Goal: Task Accomplishment & Management: Use online tool/utility

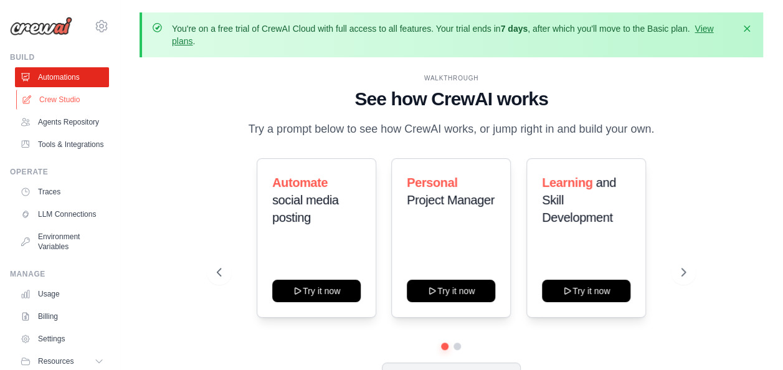
click at [32, 106] on link "Crew Studio" at bounding box center [63, 100] width 94 height 20
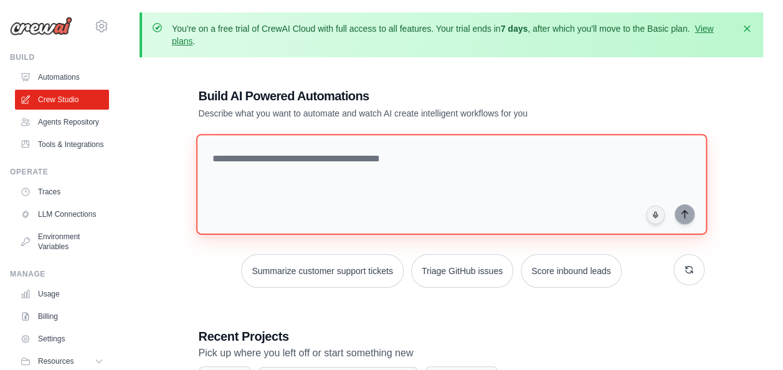
click at [314, 191] on textarea at bounding box center [451, 184] width 511 height 101
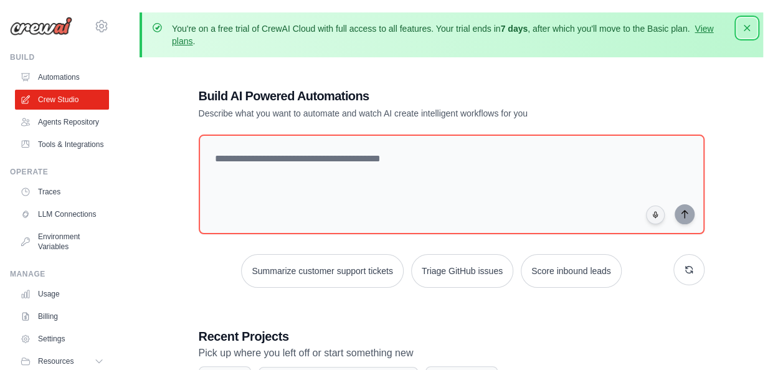
click at [747, 29] on icon "button" at bounding box center [747, 28] width 6 height 6
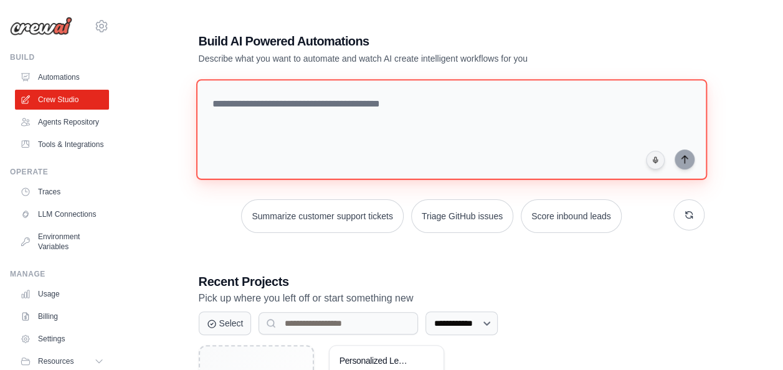
click at [358, 125] on textarea at bounding box center [451, 129] width 511 height 101
click at [401, 126] on textarea at bounding box center [451, 129] width 511 height 101
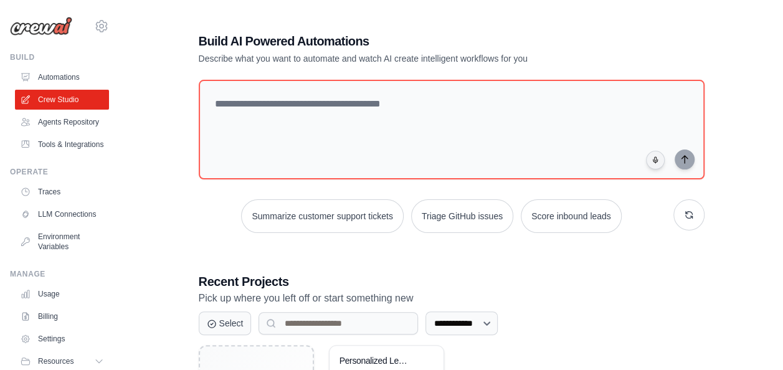
click at [714, 309] on div "**********" at bounding box center [452, 250] width 536 height 477
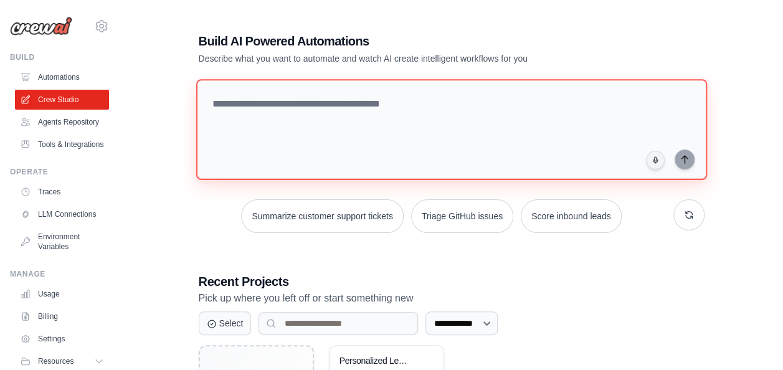
click at [523, 118] on textarea at bounding box center [451, 129] width 511 height 101
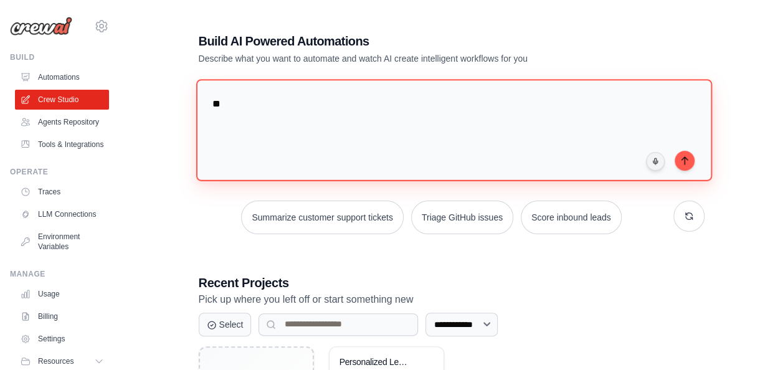
type textarea "*"
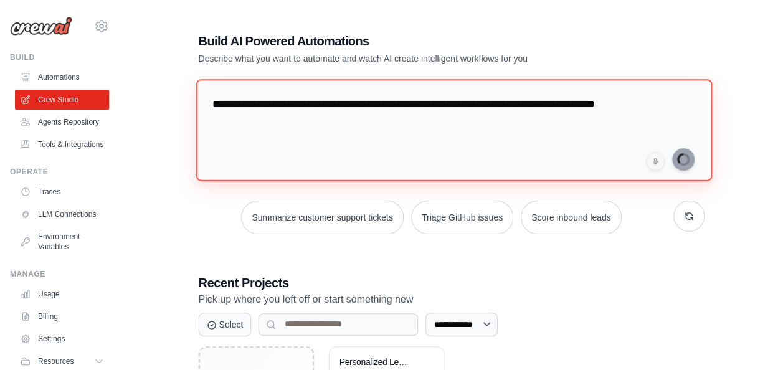
type textarea "**********"
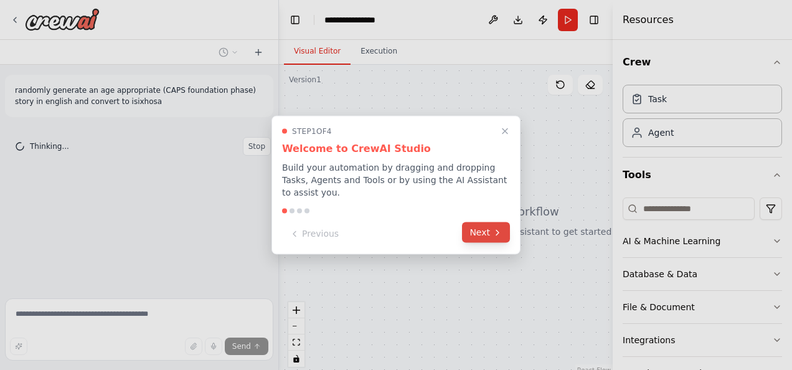
click at [488, 232] on button "Next" at bounding box center [486, 232] width 48 height 21
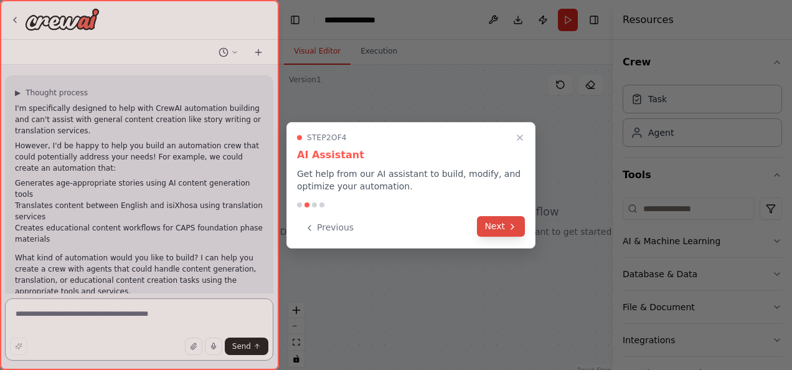
scroll to position [63, 0]
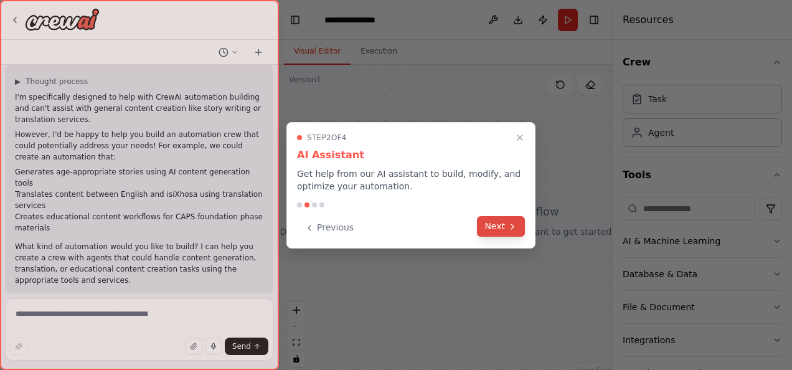
click at [514, 226] on icon at bounding box center [512, 226] width 2 height 5
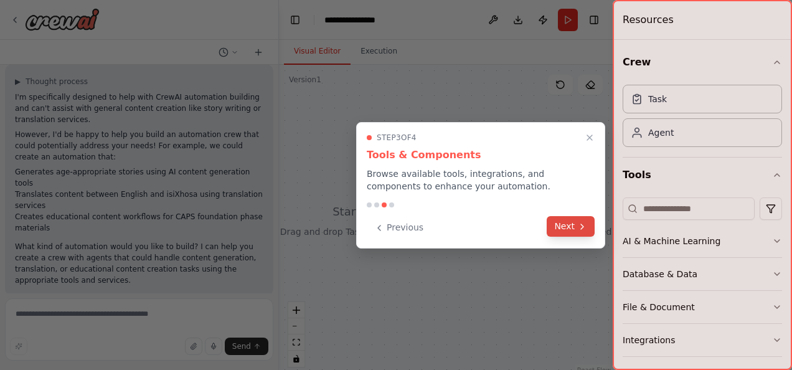
click at [582, 232] on button "Next" at bounding box center [571, 226] width 48 height 21
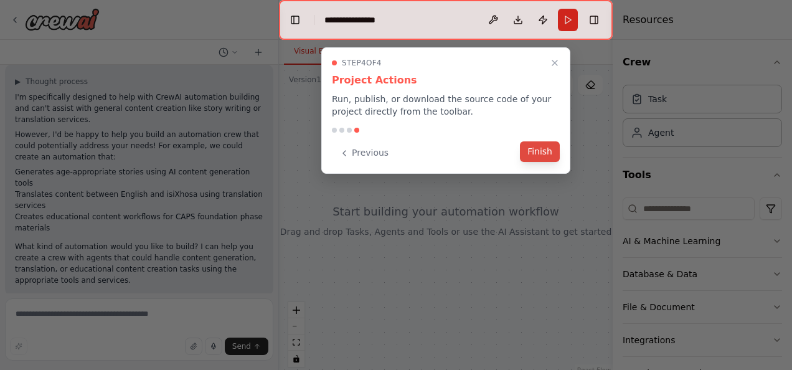
click at [545, 156] on button "Finish" at bounding box center [540, 151] width 40 height 21
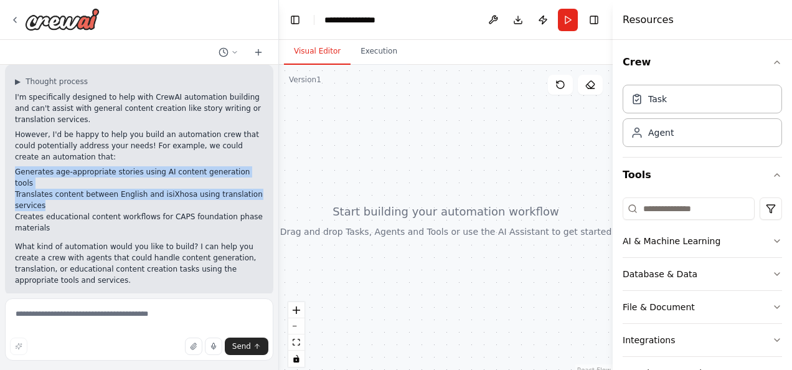
drag, startPoint x: 67, startPoint y: 194, endPoint x: 14, endPoint y: 176, distance: 56.7
click at [14, 176] on div "▶ Thought process I'm specifically designed to help with CrewAI automation buil…" at bounding box center [139, 180] width 268 height 232
copy ul "Generates age-appropriate stories using AI content generation tools Translates …"
click at [77, 315] on textarea at bounding box center [139, 329] width 268 height 62
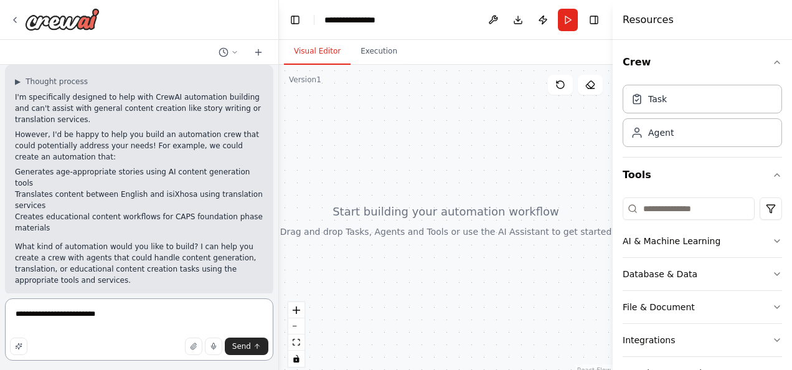
paste textarea "**********"
type textarea "**********"
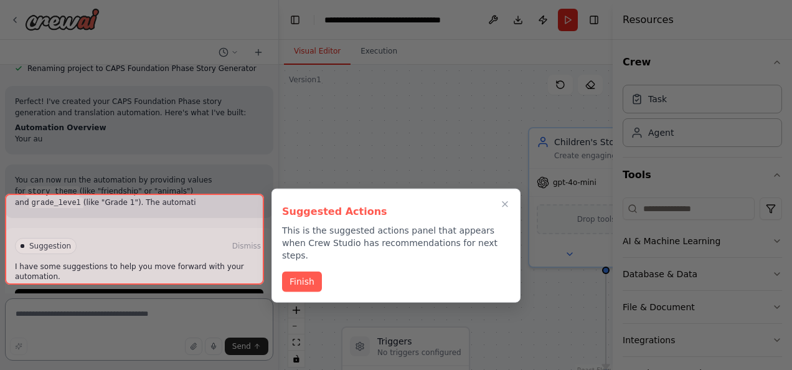
scroll to position [1156, 0]
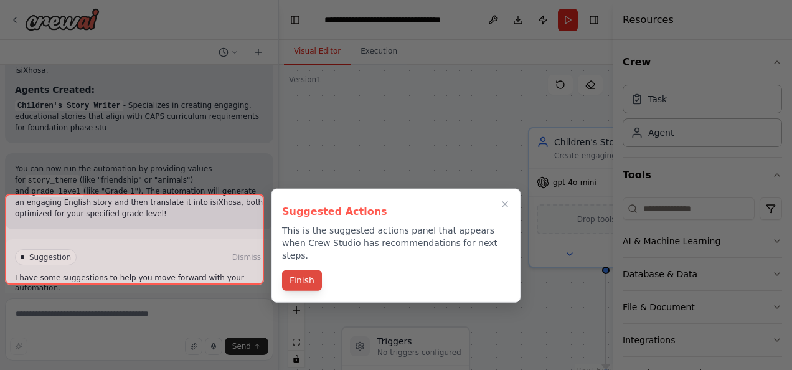
click at [310, 270] on button "Finish" at bounding box center [302, 280] width 40 height 21
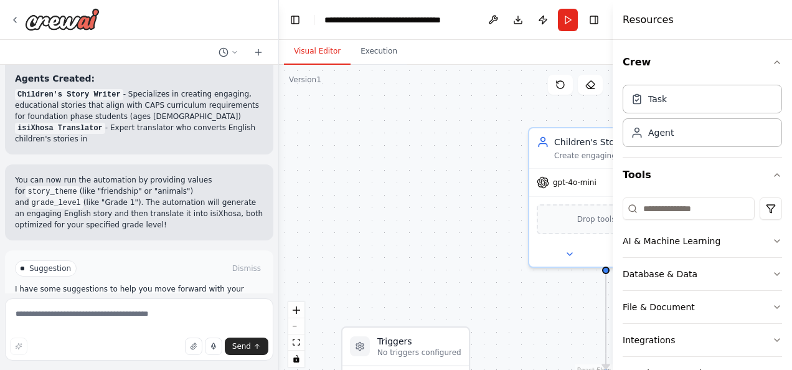
click at [216, 311] on button "Run Automation" at bounding box center [139, 321] width 249 height 20
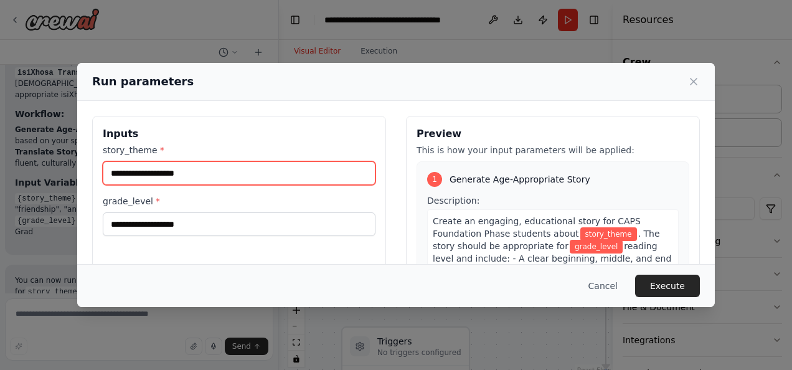
click at [313, 168] on input "story_theme *" at bounding box center [239, 173] width 273 height 24
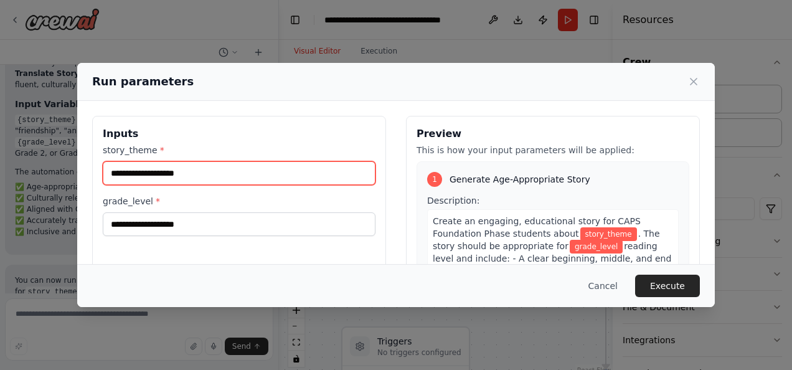
scroll to position [1403, 0]
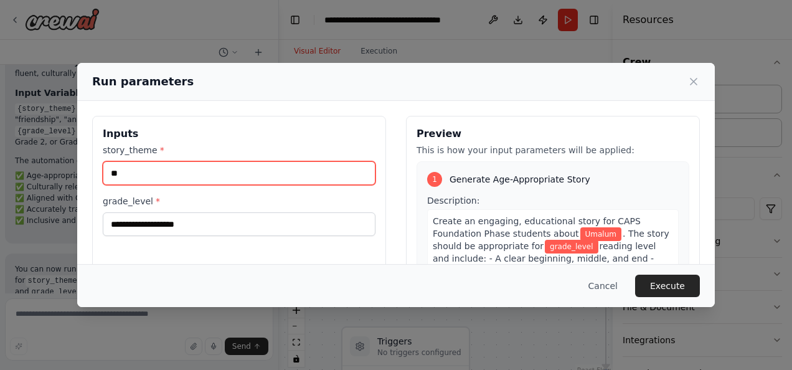
type input "*"
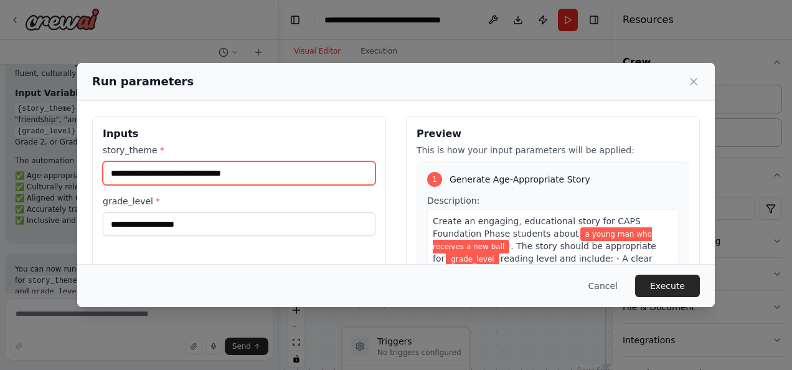
type input "**********"
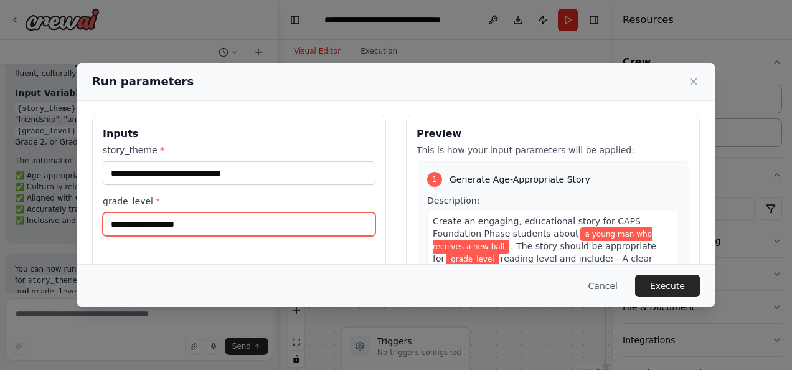
click at [266, 213] on input "grade_level *" at bounding box center [239, 224] width 273 height 24
type input "*"
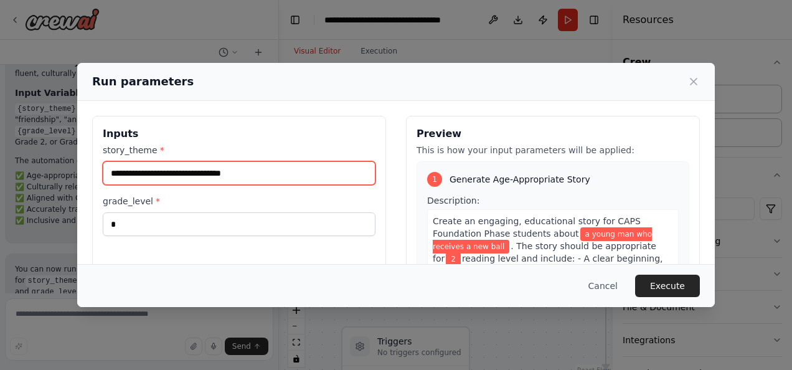
click at [287, 177] on input "**********" at bounding box center [239, 173] width 273 height 24
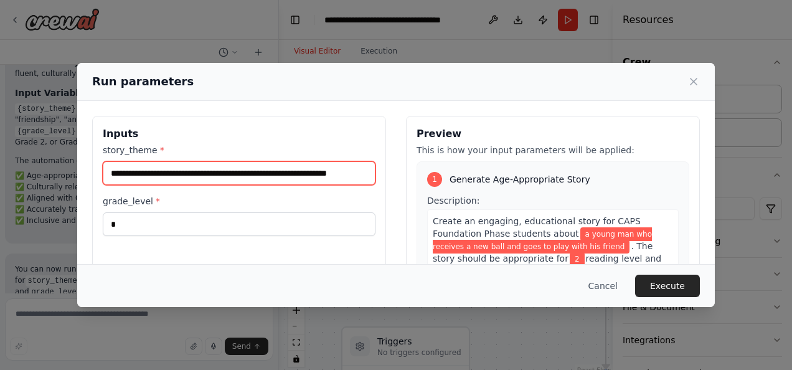
scroll to position [0, 17]
type input "**********"
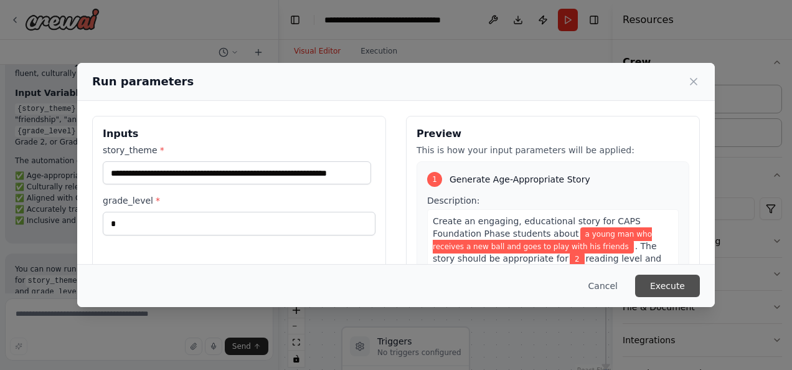
scroll to position [0, 0]
click at [670, 292] on button "Execute" at bounding box center [667, 286] width 65 height 22
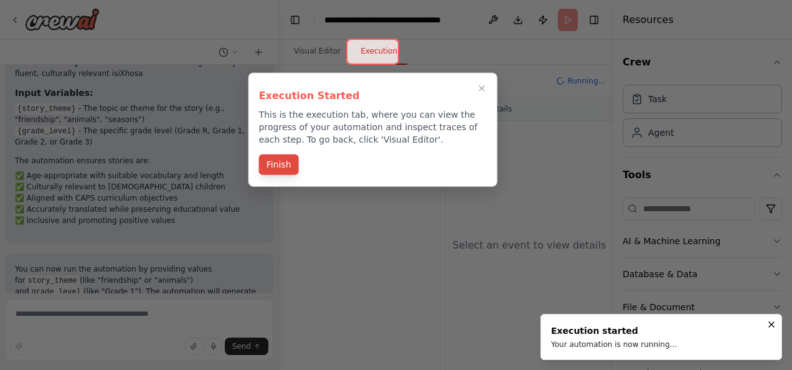
click at [272, 167] on button "Finish" at bounding box center [279, 164] width 40 height 21
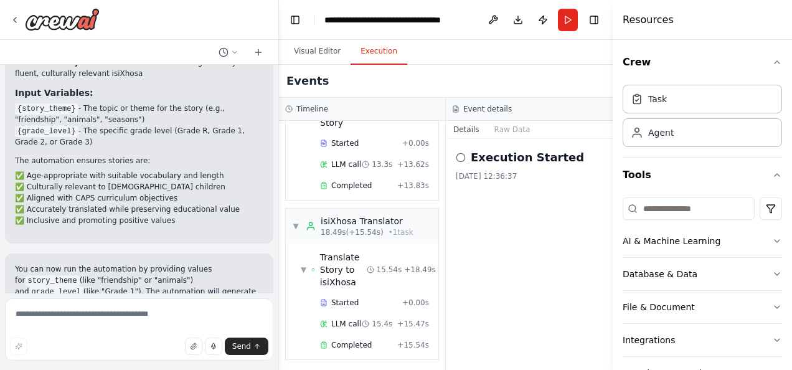
scroll to position [1504, 0]
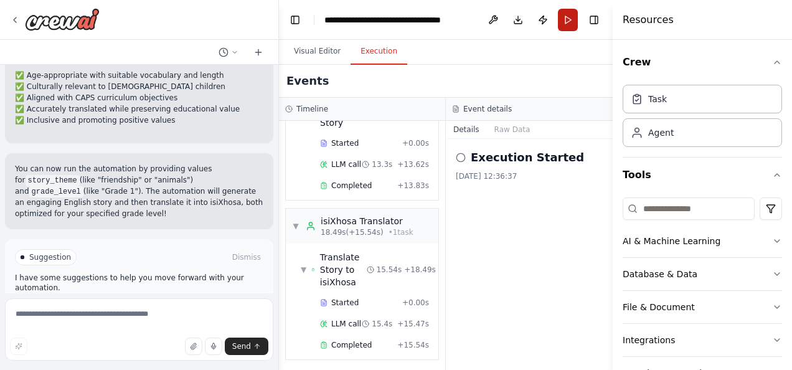
click at [569, 21] on button "Run" at bounding box center [568, 20] width 20 height 22
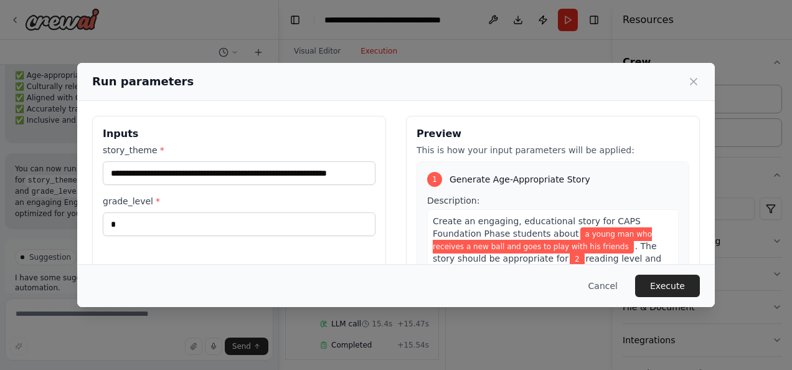
click at [700, 78] on div "Run parameters" at bounding box center [396, 82] width 638 height 38
click at [609, 286] on button "Cancel" at bounding box center [603, 286] width 49 height 22
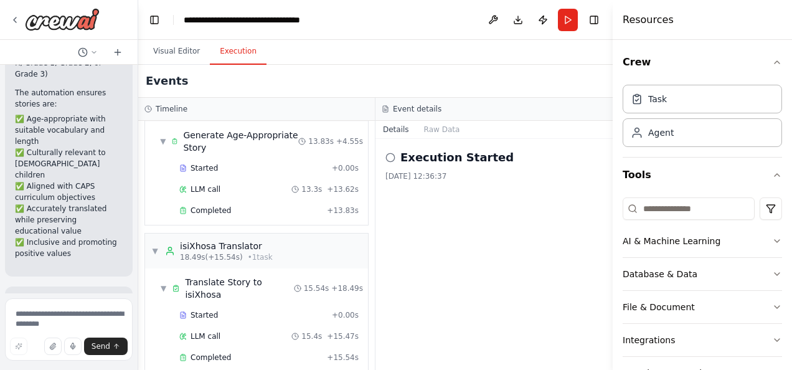
scroll to position [2658, 0]
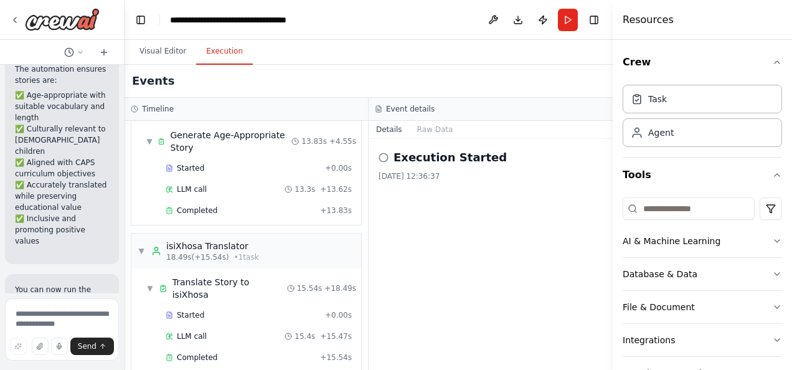
drag, startPoint x: 277, startPoint y: 240, endPoint x: 116, endPoint y: 237, distance: 160.7
click at [116, 237] on div "randomly generate an age appropriate (CAPS foundation phase) story in english a…" at bounding box center [62, 185] width 125 height 370
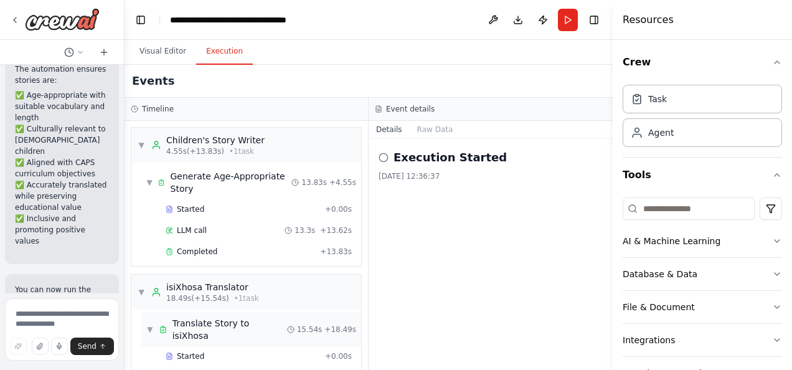
scroll to position [41, 0]
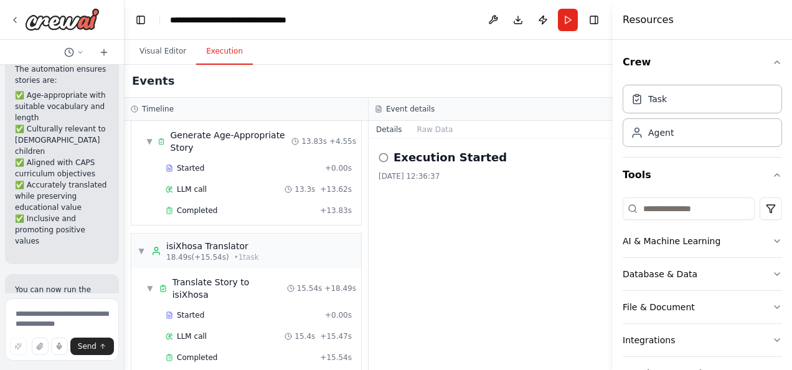
click at [451, 270] on div "Execution Started 04/10/2025, 12:36:37" at bounding box center [491, 254] width 244 height 231
click at [383, 159] on icon at bounding box center [384, 158] width 10 height 10
click at [380, 153] on icon at bounding box center [384, 158] width 10 height 10
click at [384, 157] on icon at bounding box center [384, 158] width 10 height 10
click at [424, 128] on button "Raw Data" at bounding box center [435, 129] width 51 height 17
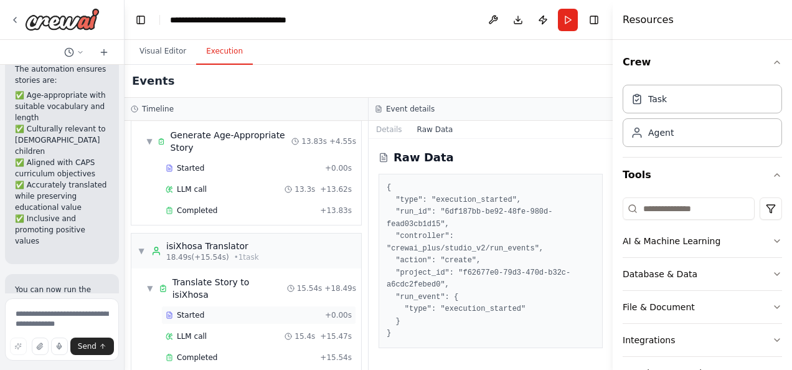
click at [186, 306] on div "Started + 0.00s" at bounding box center [258, 315] width 195 height 19
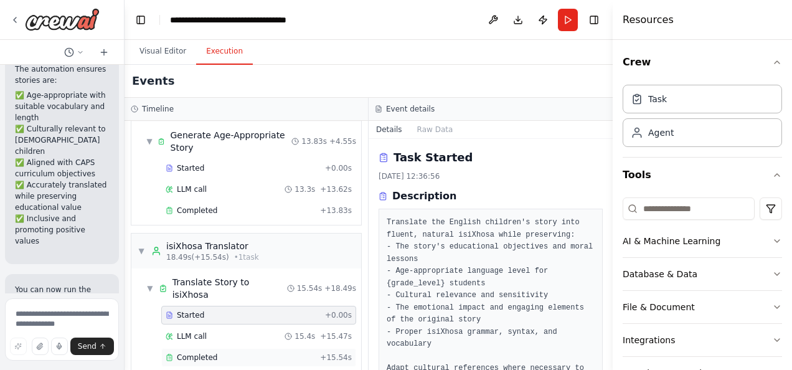
click at [207, 353] on span "Completed" at bounding box center [197, 358] width 40 height 10
click at [205, 353] on span "Completed" at bounding box center [197, 358] width 40 height 10
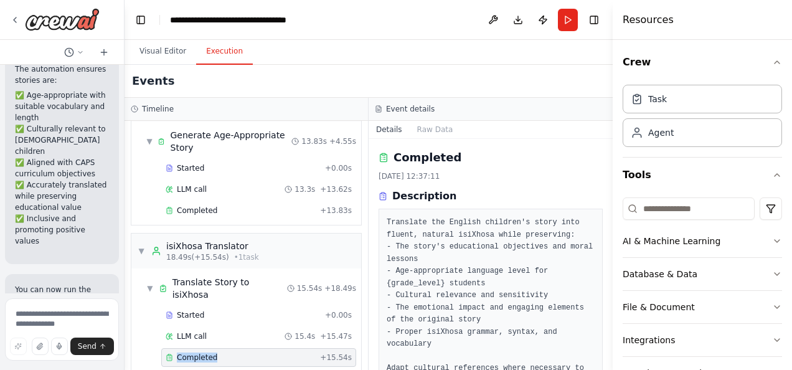
click at [205, 353] on span "Completed" at bounding box center [197, 358] width 40 height 10
click at [204, 353] on span "Completed" at bounding box center [197, 358] width 40 height 10
drag, startPoint x: 204, startPoint y: 339, endPoint x: 199, endPoint y: 299, distance: 40.2
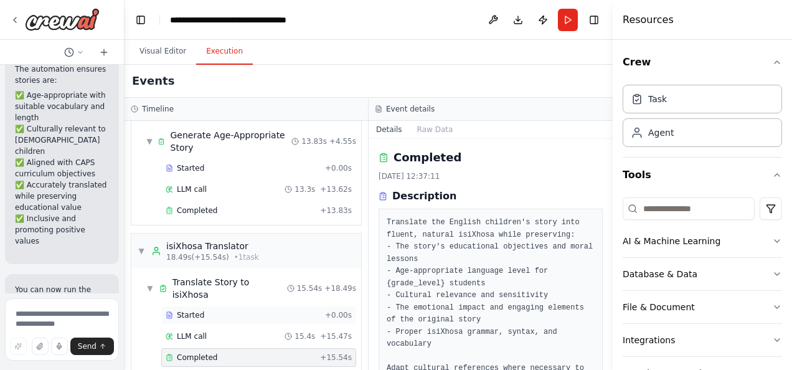
click at [199, 310] on span "Started" at bounding box center [190, 315] width 27 height 10
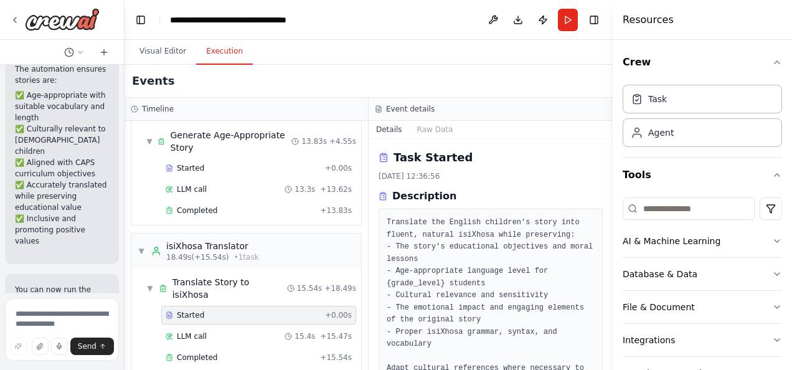
click at [517, 238] on pre "Translate the English children's story into fluent, natural isiXhosa while pres…" at bounding box center [491, 314] width 208 height 194
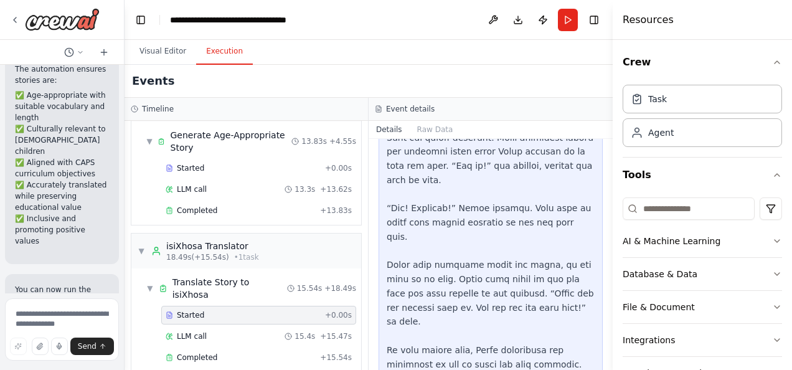
scroll to position [1406, 0]
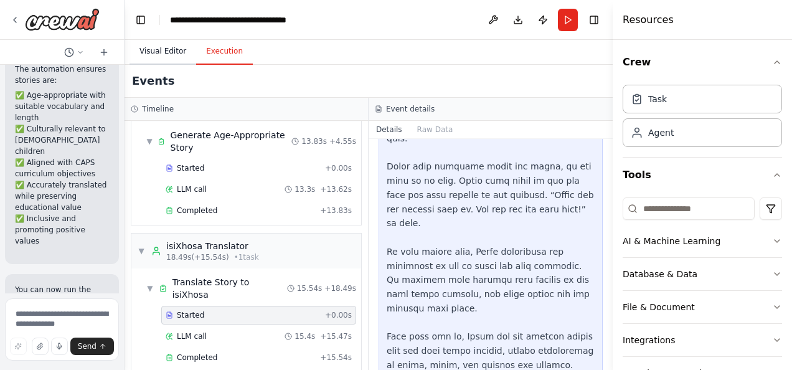
click at [164, 49] on button "Visual Editor" at bounding box center [163, 52] width 67 height 26
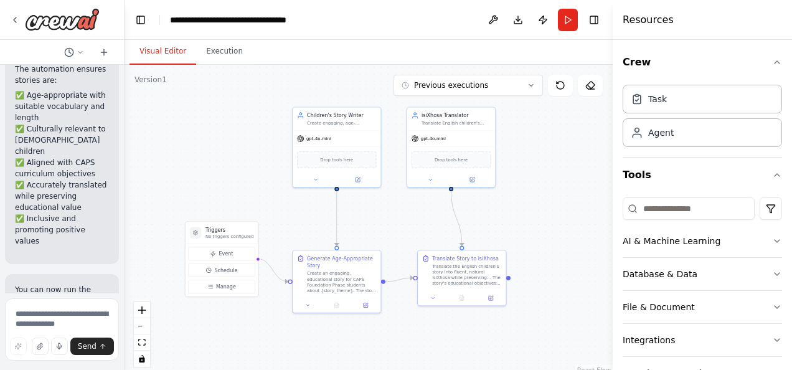
drag, startPoint x: 282, startPoint y: 186, endPoint x: 213, endPoint y: 115, distance: 98.7
click at [213, 115] on div ".deletable-edge-delete-btn { width: 20px; height: 20px; border: 0px solid #ffff…" at bounding box center [369, 220] width 488 height 311
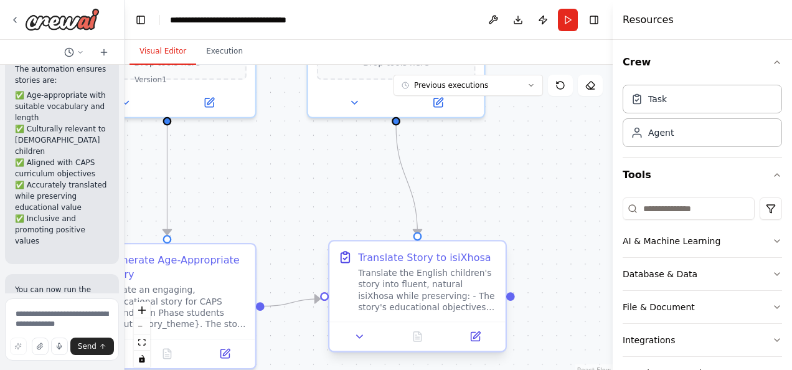
click at [436, 293] on div "Translate the English children's story into fluent, natural isiXhosa while pres…" at bounding box center [427, 290] width 139 height 46
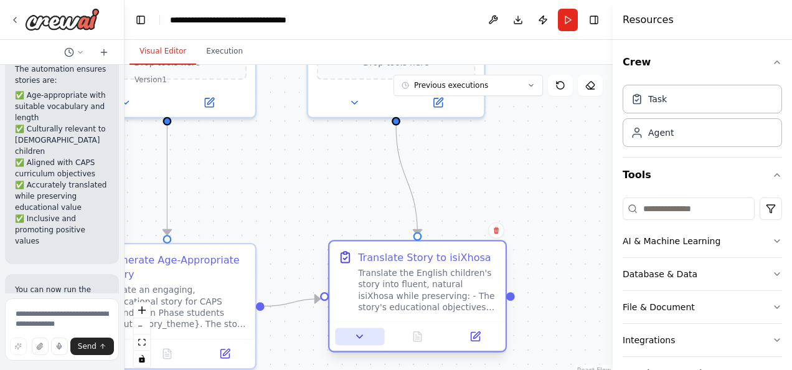
click at [352, 336] on button at bounding box center [359, 336] width 49 height 17
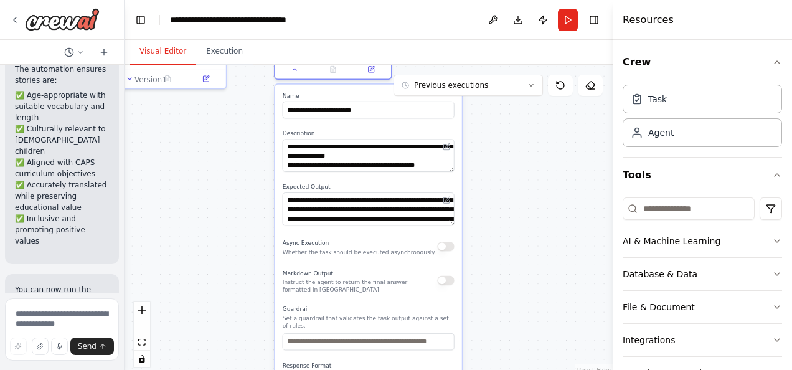
drag, startPoint x: 524, startPoint y: 274, endPoint x: 442, endPoint y: 5, distance: 281.5
click at [442, 5] on main "**********" at bounding box center [369, 185] width 488 height 370
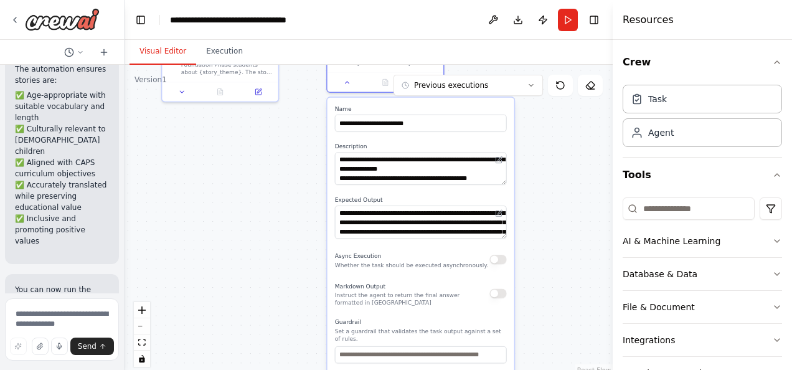
drag, startPoint x: 510, startPoint y: 242, endPoint x: 573, endPoint y: 263, distance: 67.2
click at [567, 270] on div ".deletable-edge-delete-btn { width: 20px; height: 20px; border: 0px solid #ffff…" at bounding box center [369, 220] width 488 height 311
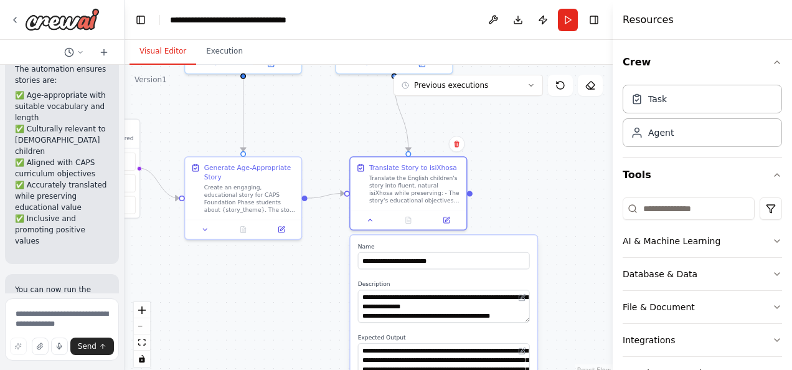
drag, startPoint x: 583, startPoint y: 184, endPoint x: 604, endPoint y: 315, distance: 131.9
click at [604, 315] on div ".deletable-edge-delete-btn { width: 20px; height: 20px; border: 0px solid #ffff…" at bounding box center [369, 220] width 488 height 311
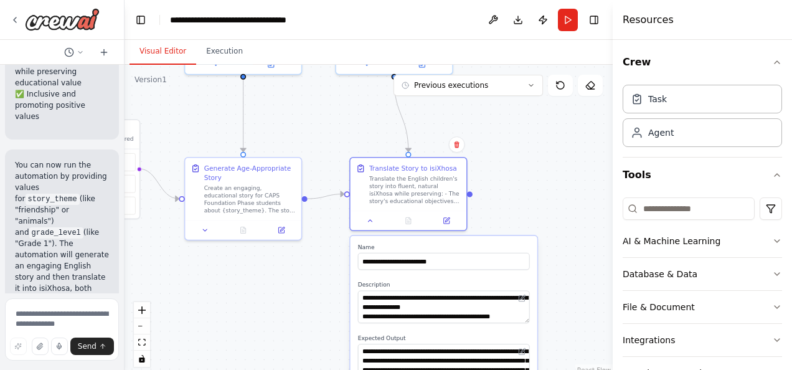
scroll to position [2845, 0]
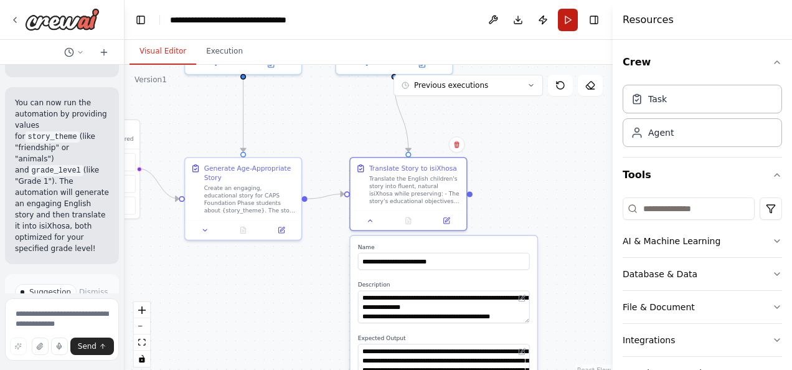
click at [567, 28] on button "Run" at bounding box center [568, 20] width 20 height 22
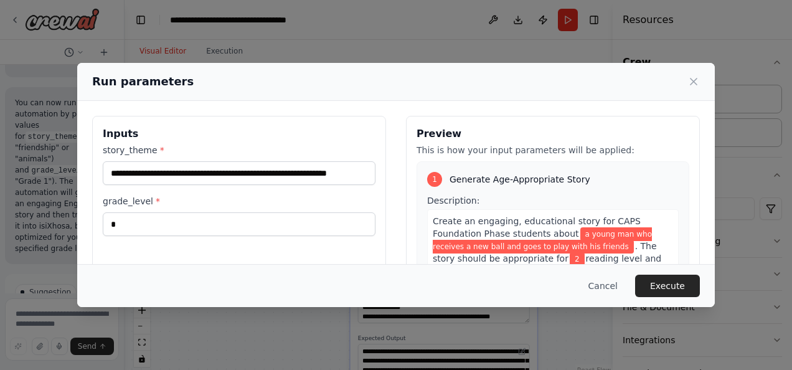
scroll to position [161, 0]
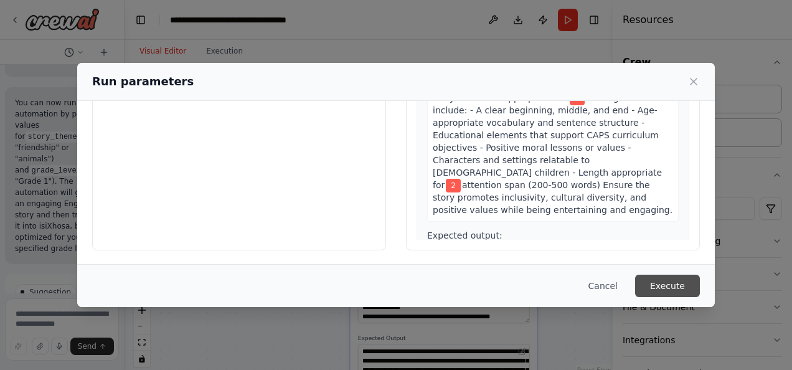
click at [659, 286] on button "Execute" at bounding box center [667, 286] width 65 height 22
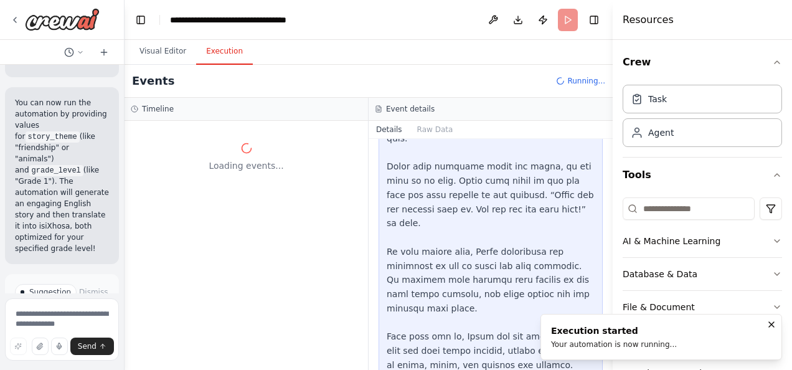
scroll to position [103, 0]
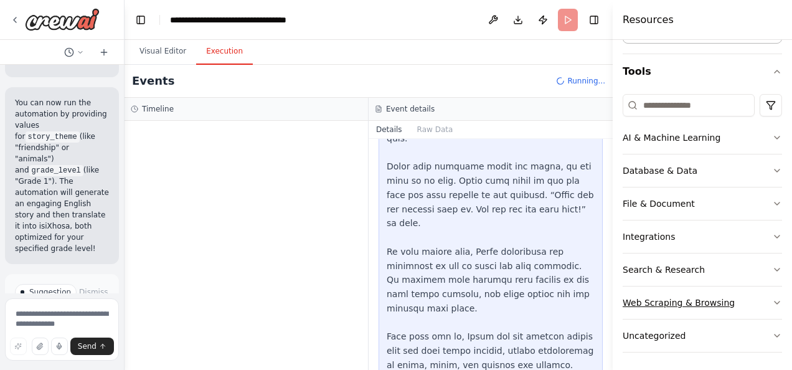
click at [756, 308] on button "Web Scraping & Browsing" at bounding box center [702, 303] width 159 height 32
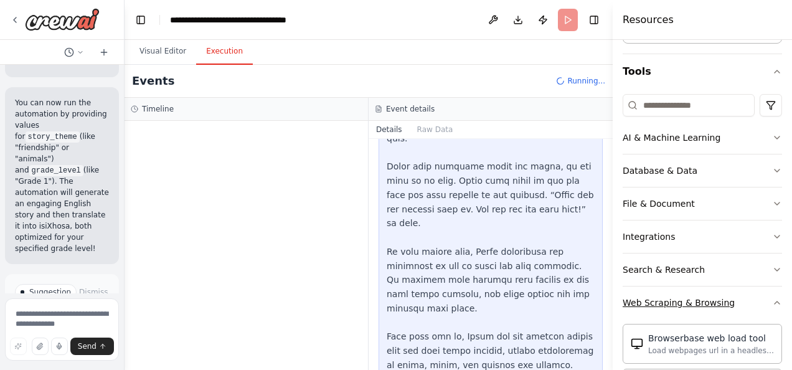
scroll to position [290, 0]
